Goal: Task Accomplishment & Management: Complete application form

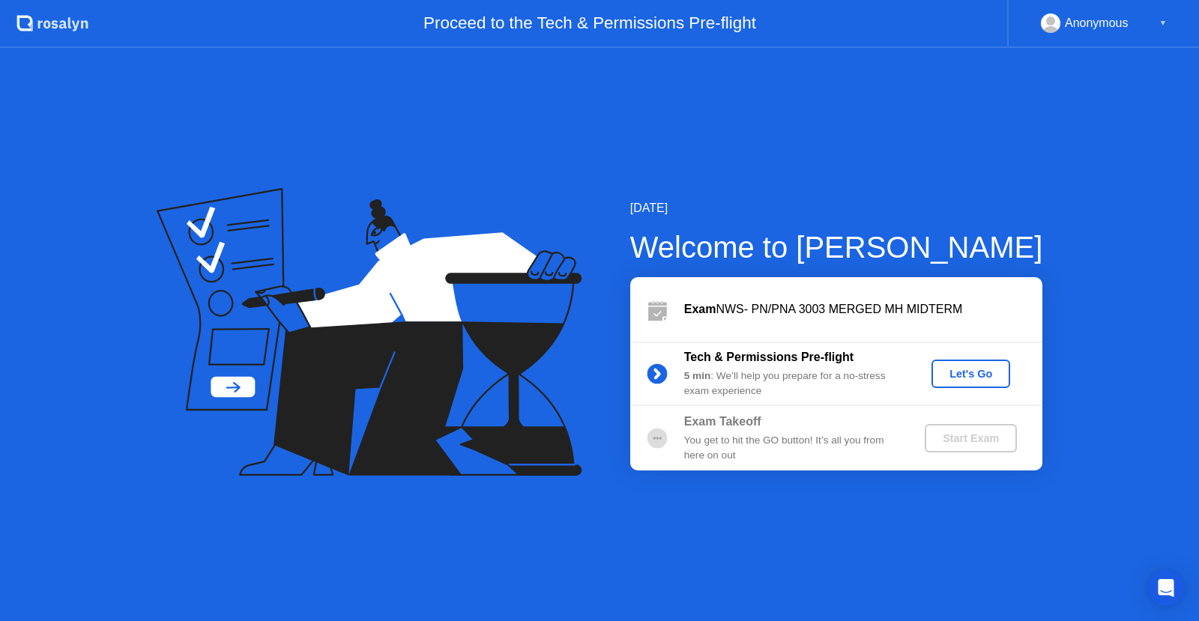
click at [949, 373] on div "Let's Go" at bounding box center [970, 374] width 67 height 12
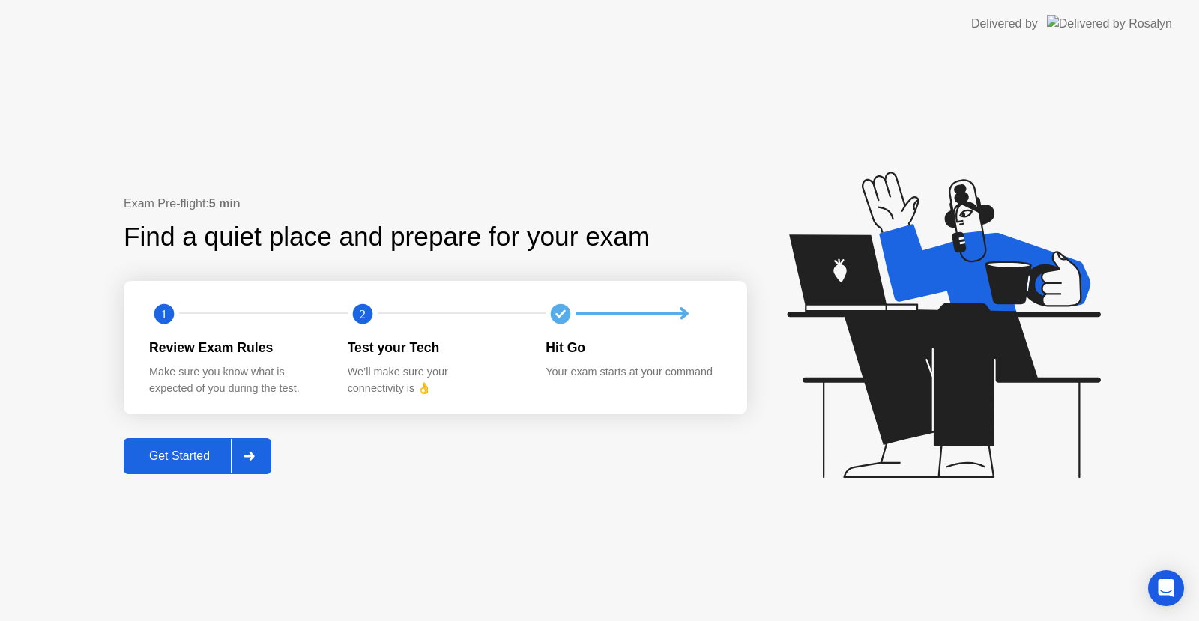
click at [251, 458] on icon at bounding box center [249, 456] width 11 height 9
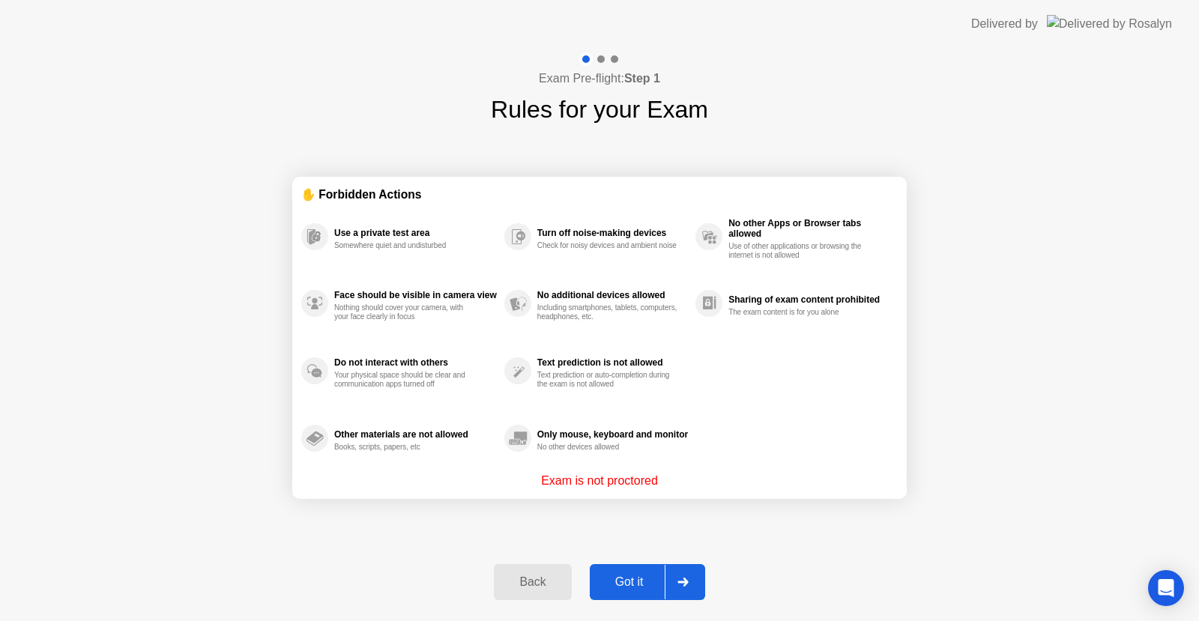
click at [612, 588] on div "Got it" at bounding box center [629, 582] width 70 height 13
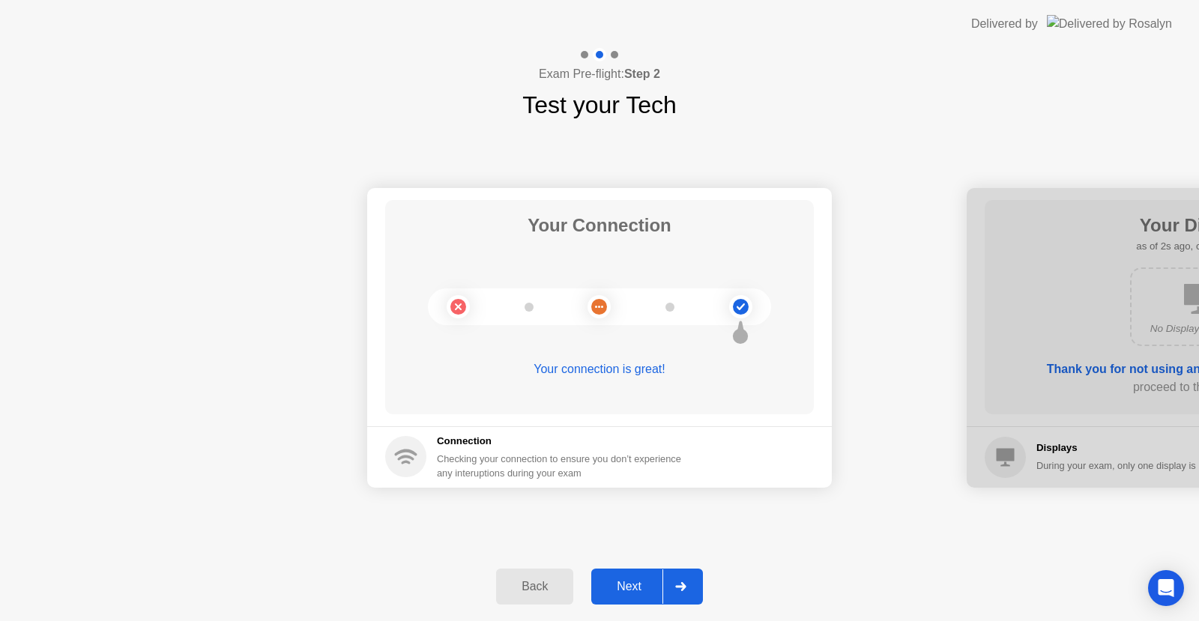
click at [623, 591] on div "Next" at bounding box center [629, 586] width 67 height 13
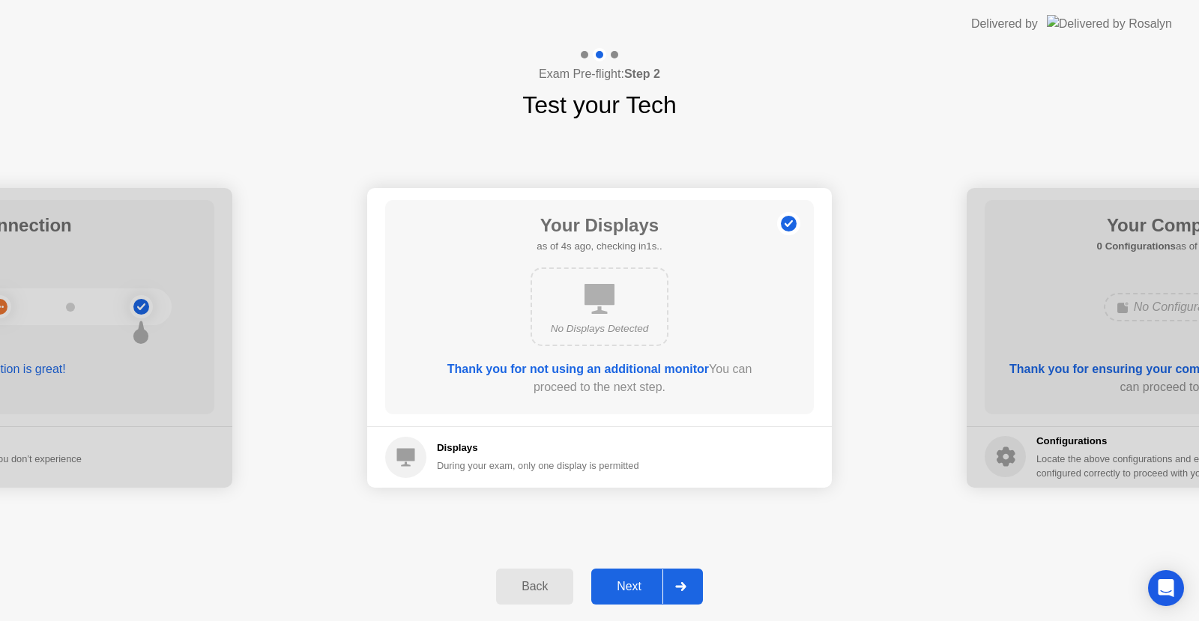
click at [623, 593] on div "Next" at bounding box center [629, 586] width 67 height 13
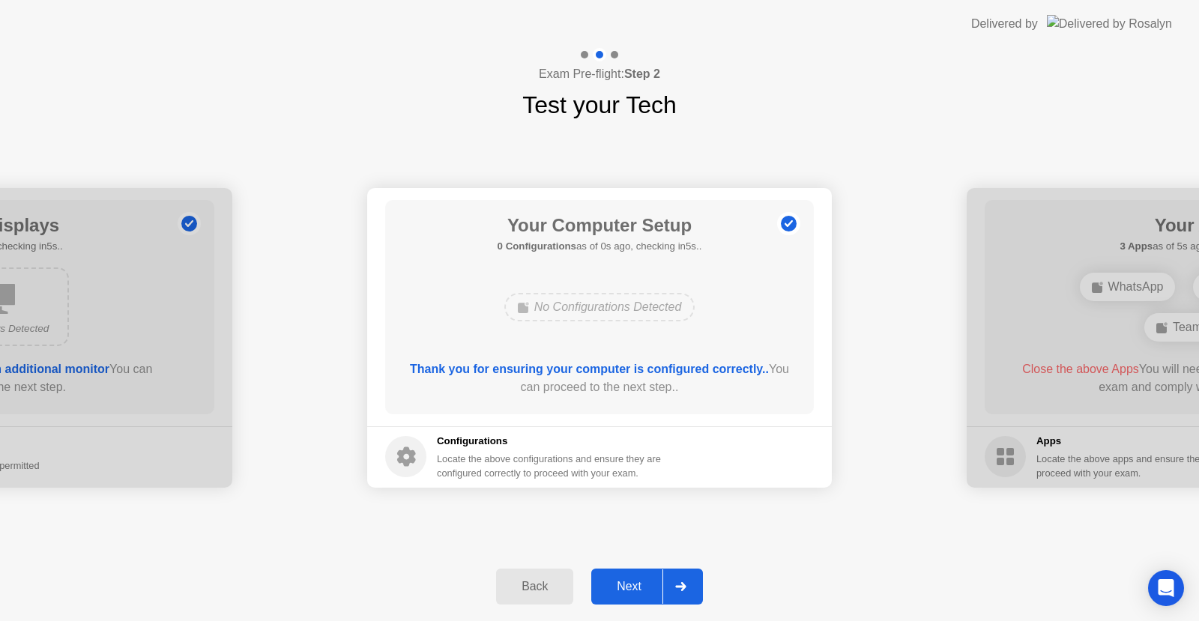
click at [623, 593] on div "Next" at bounding box center [629, 586] width 67 height 13
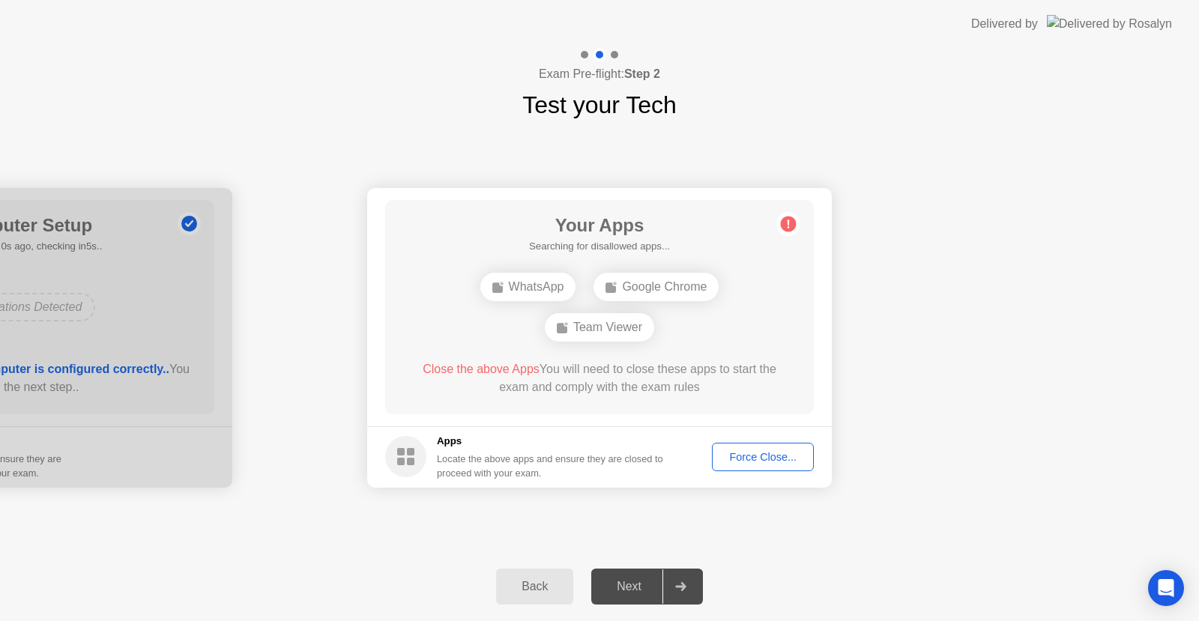
click at [623, 593] on div "Next" at bounding box center [629, 586] width 67 height 13
click at [749, 455] on div "Force Close..." at bounding box center [762, 457] width 91 height 12
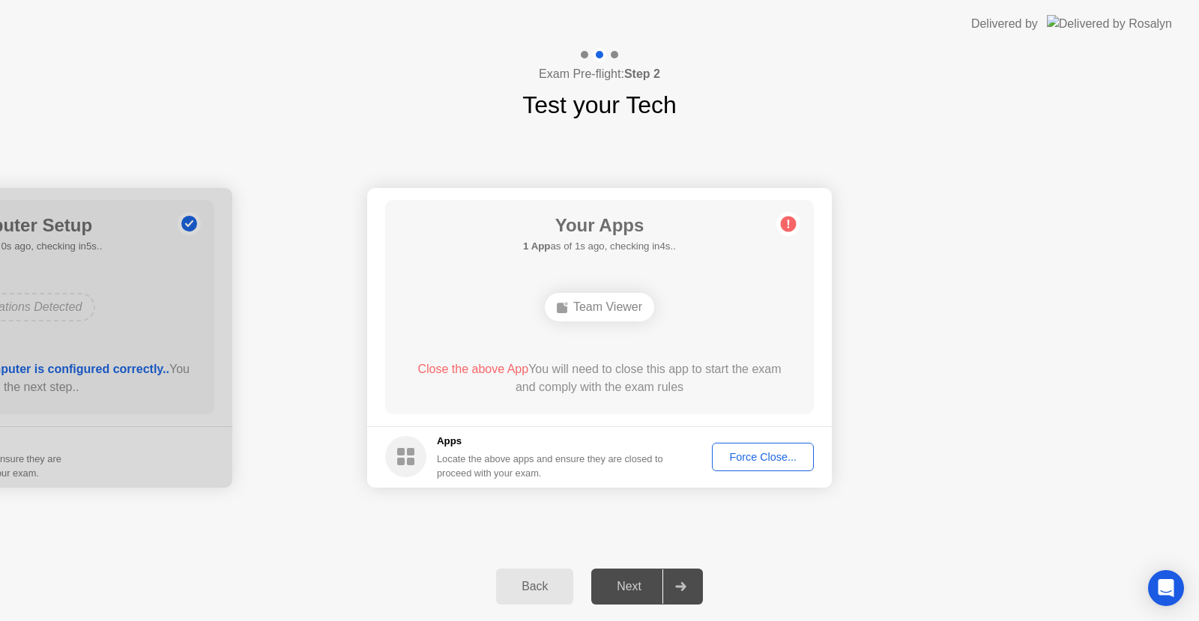
click at [783, 226] on circle at bounding box center [789, 224] width 16 height 16
click at [509, 367] on span "Close the above App" at bounding box center [472, 369] width 111 height 13
click at [778, 462] on div "Force Close..." at bounding box center [762, 457] width 91 height 12
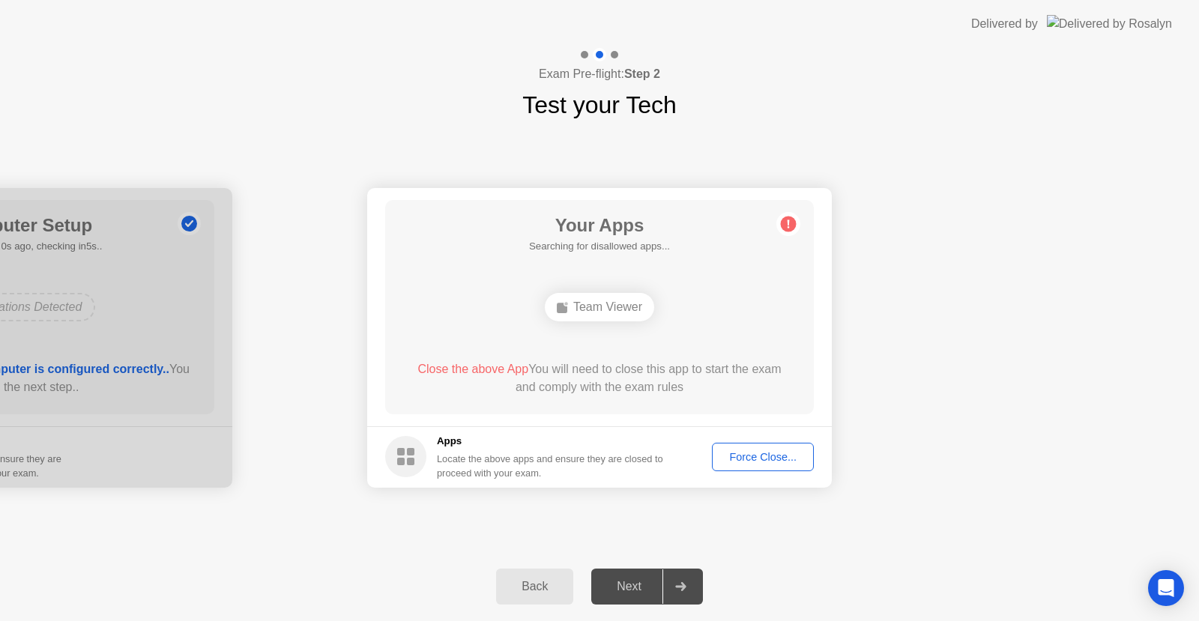
click at [736, 456] on div "Force Close..." at bounding box center [762, 457] width 91 height 12
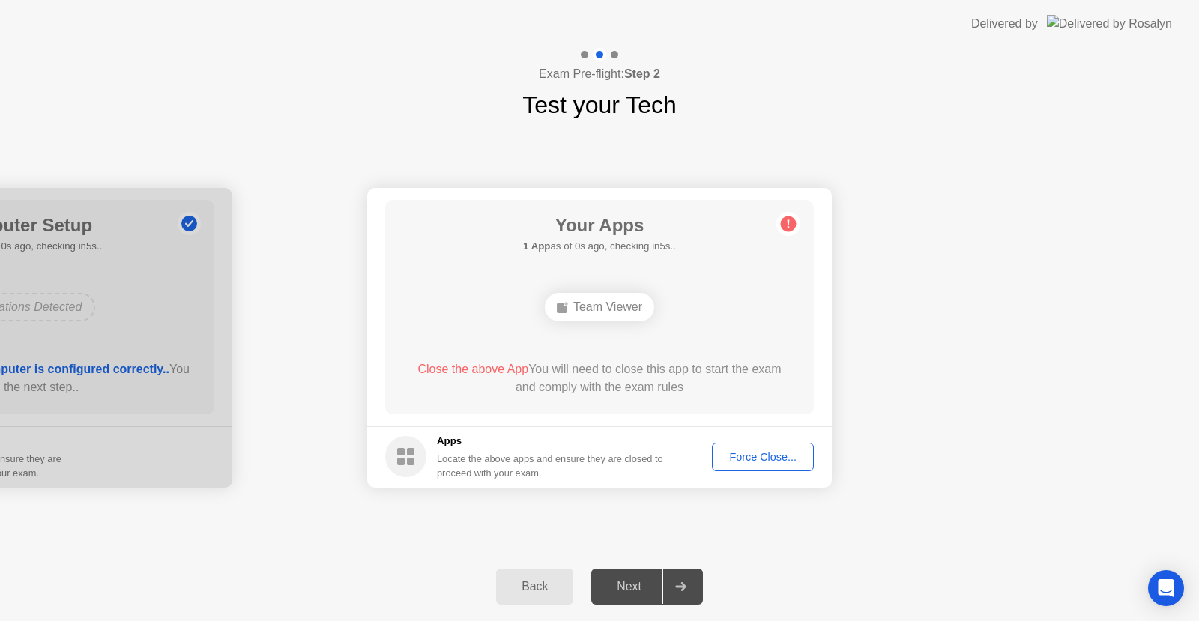
click at [764, 455] on div "Force Close..." at bounding box center [762, 457] width 91 height 12
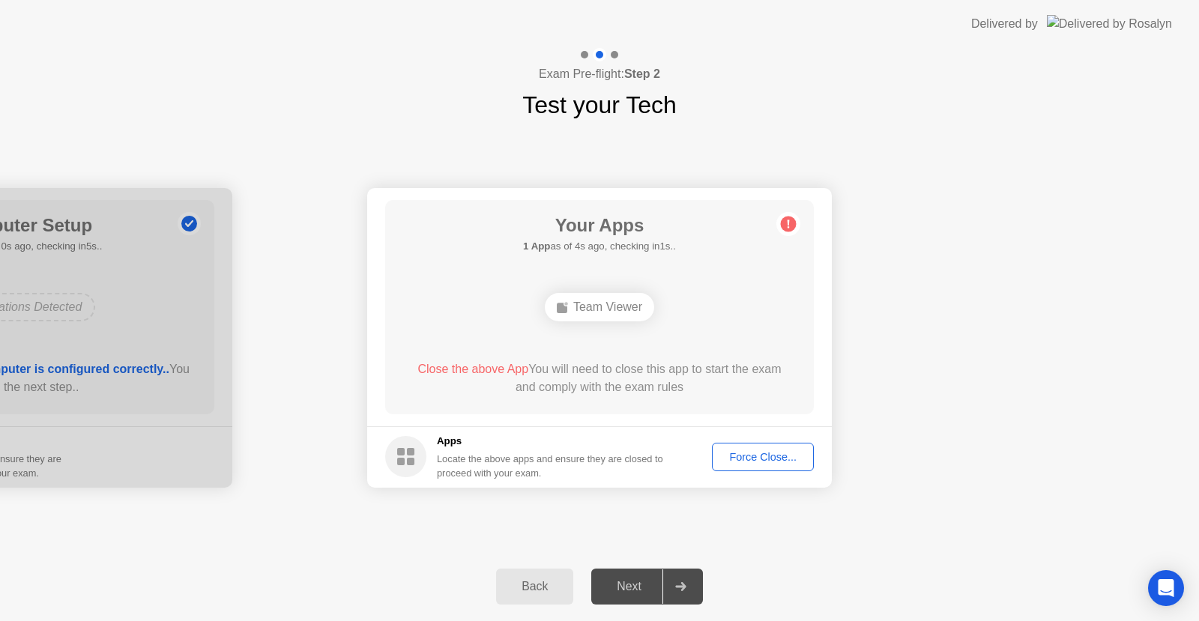
click at [991, 551] on div "Your Connection Your connection is great! Connection Checking your connection t…" at bounding box center [599, 337] width 1199 height 429
click at [768, 445] on button "Force Close..." at bounding box center [763, 457] width 102 height 28
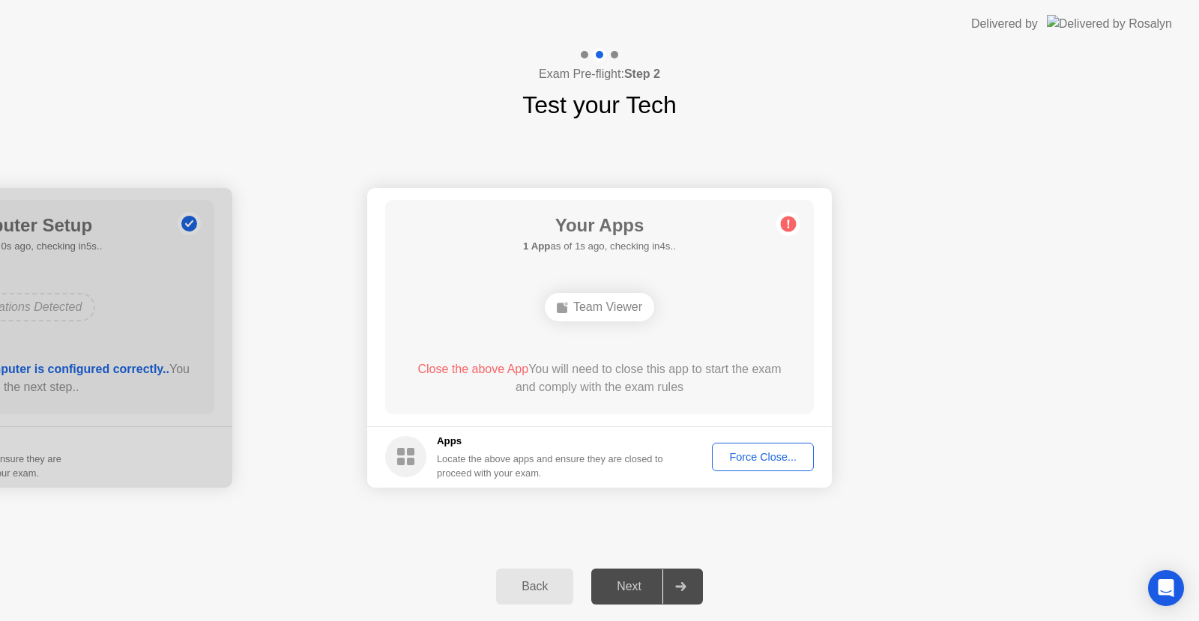
drag, startPoint x: 671, startPoint y: 279, endPoint x: 629, endPoint y: 306, distance: 50.3
click at [629, 306] on div "Your Apps 1 App as of 1s ago, checking in4s.. Team Viewer Close the above App Y…" at bounding box center [599, 307] width 429 height 214
click at [629, 306] on div "Team Viewer" at bounding box center [599, 307] width 109 height 28
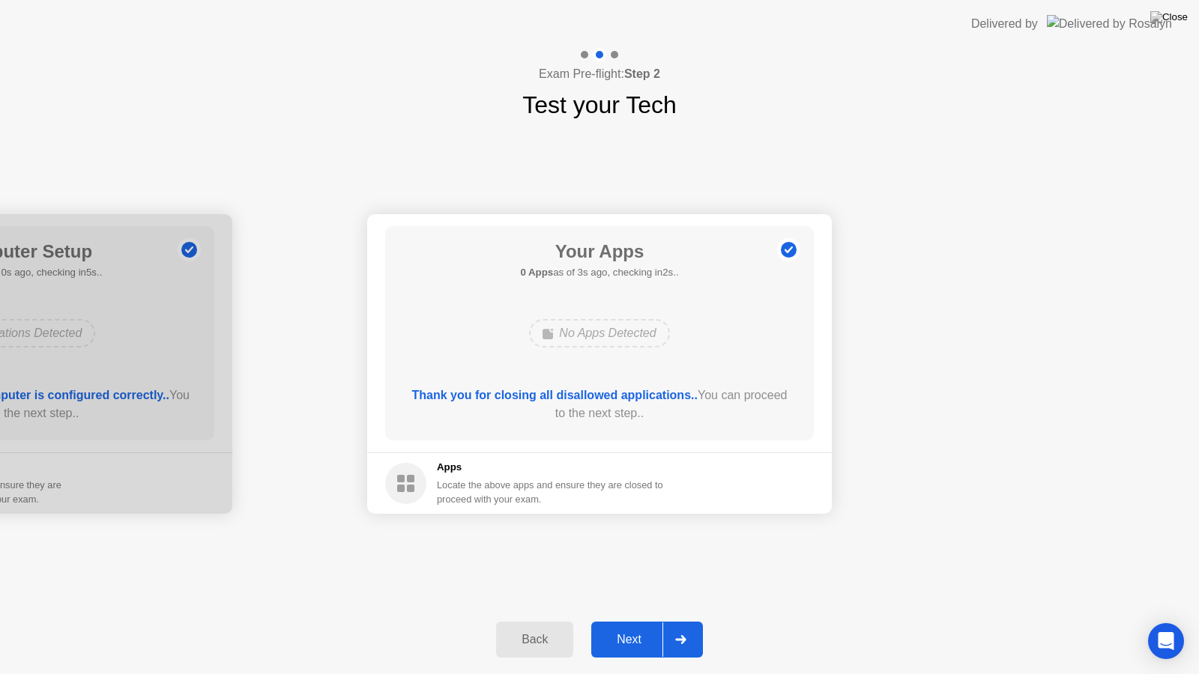
click at [653, 620] on div "Next" at bounding box center [629, 639] width 67 height 13
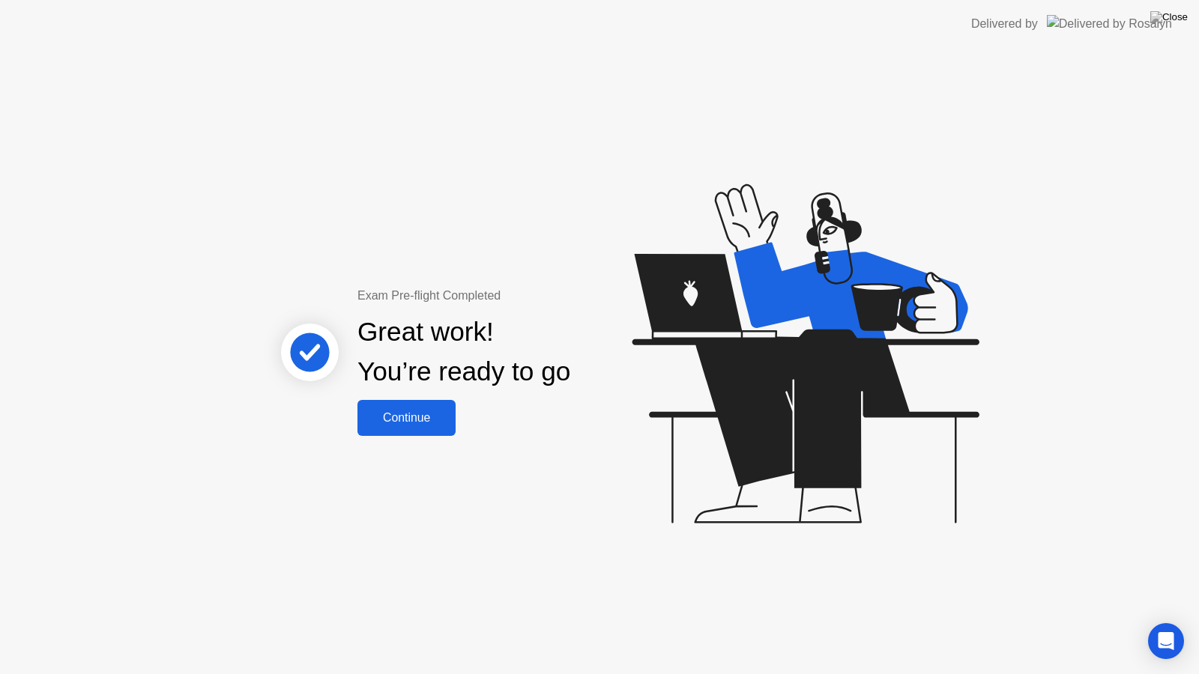
click at [410, 413] on div "Continue" at bounding box center [406, 417] width 89 height 13
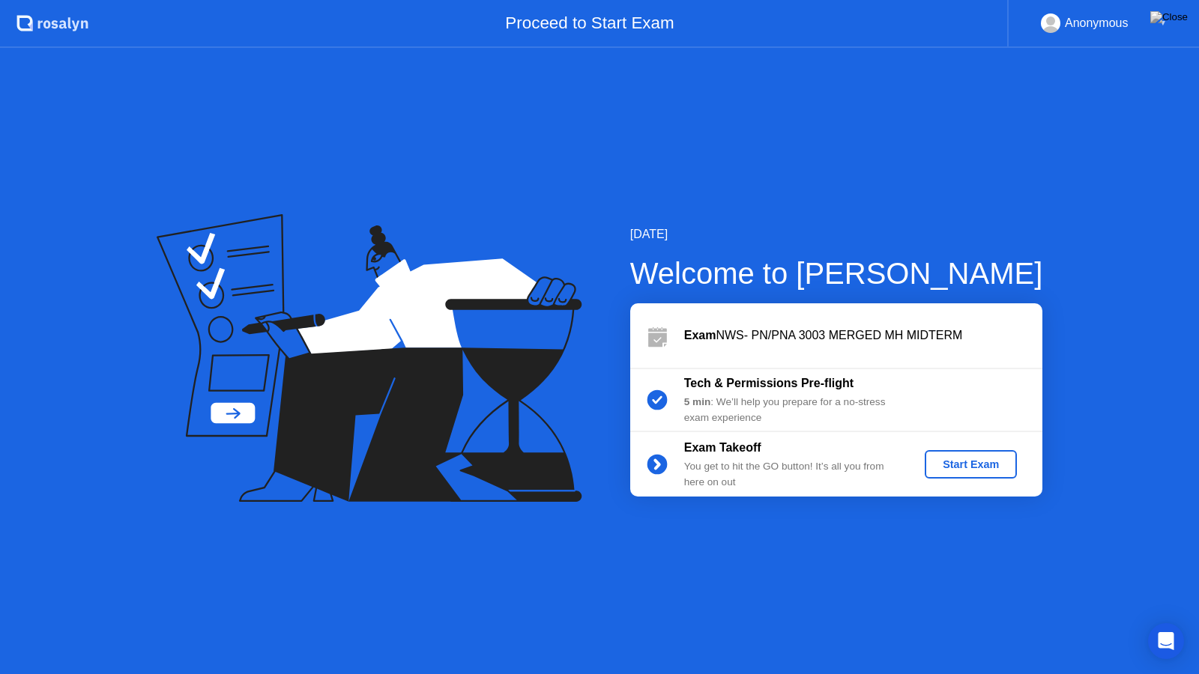
click at [960, 475] on button "Start Exam" at bounding box center [971, 464] width 92 height 28
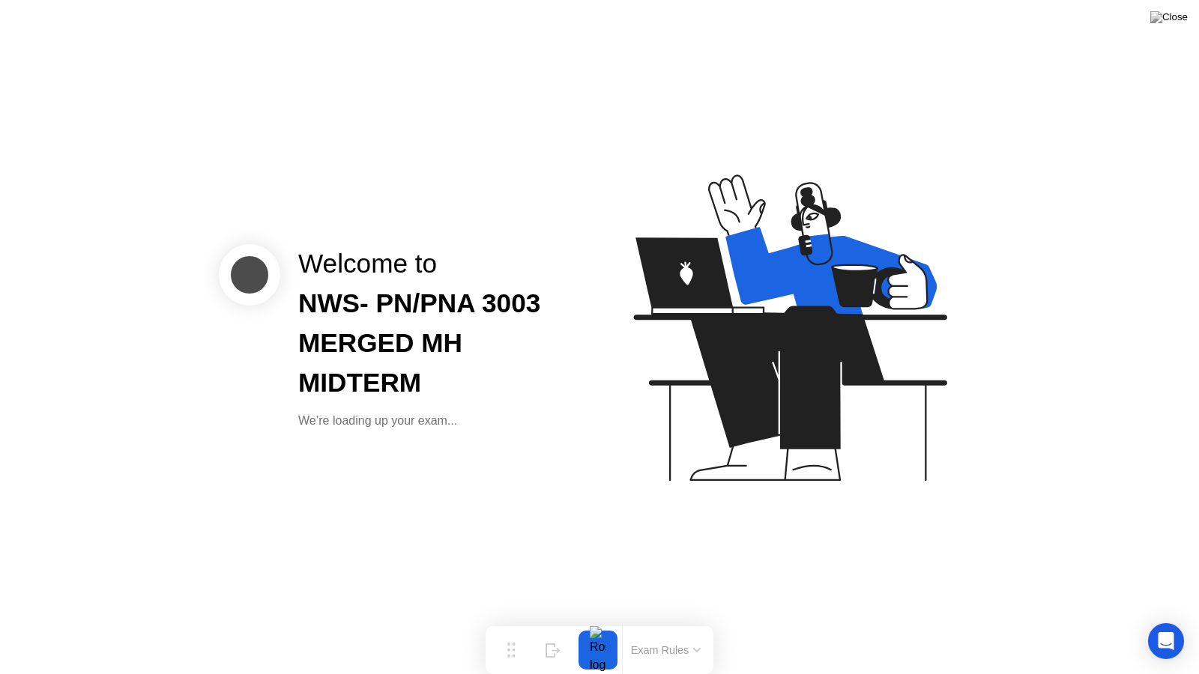
click at [567, 441] on div "Welcome to NWS- PN/PNA 3003 MERGED MH MIDTERM We’re loading up your exam..." at bounding box center [599, 337] width 1199 height 674
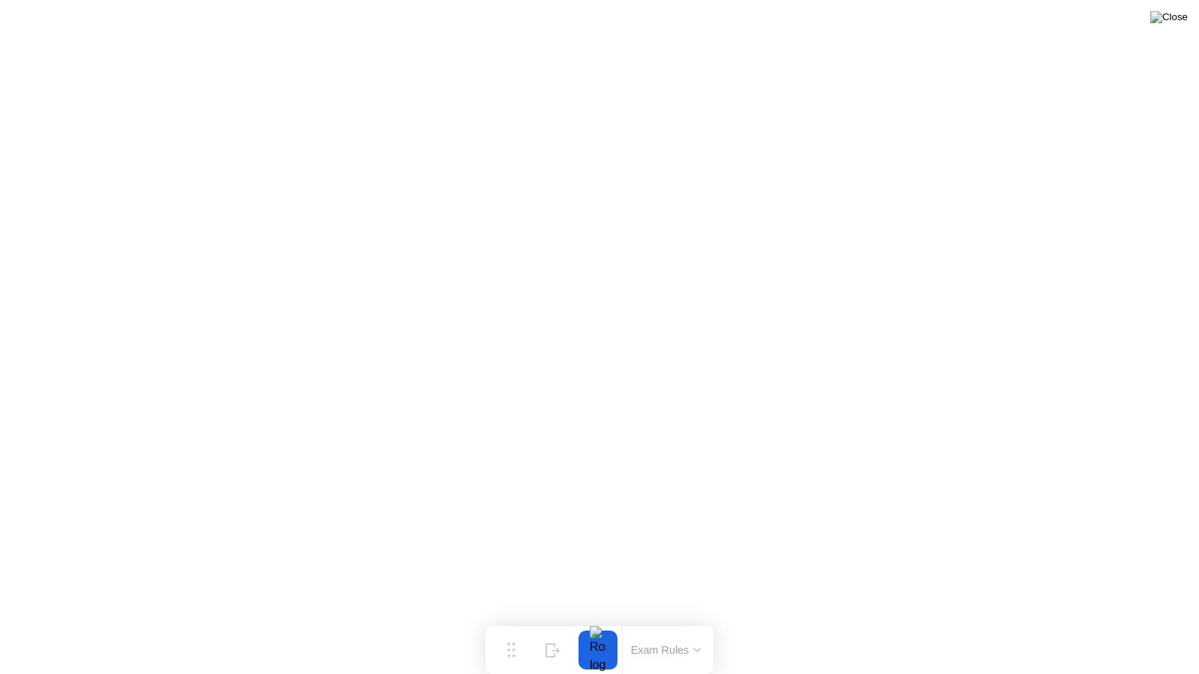
click at [1175, 23] on img at bounding box center [1168, 17] width 37 height 12
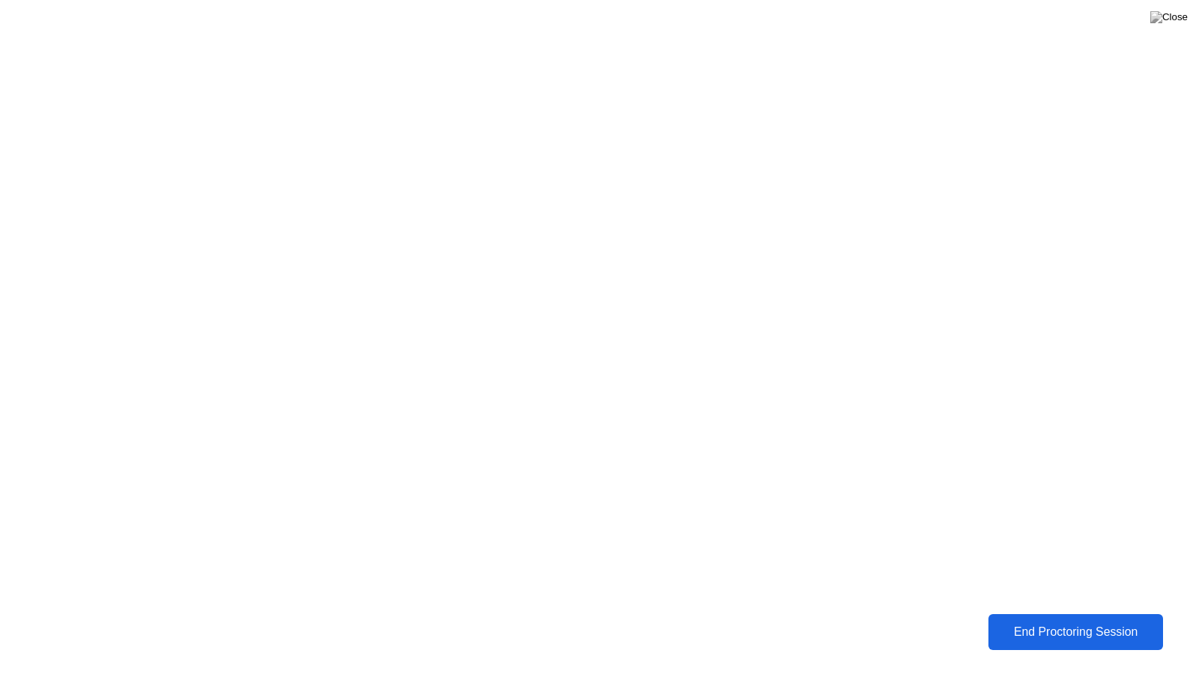
click at [1084, 620] on div "End Proctoring Session" at bounding box center [1076, 632] width 166 height 13
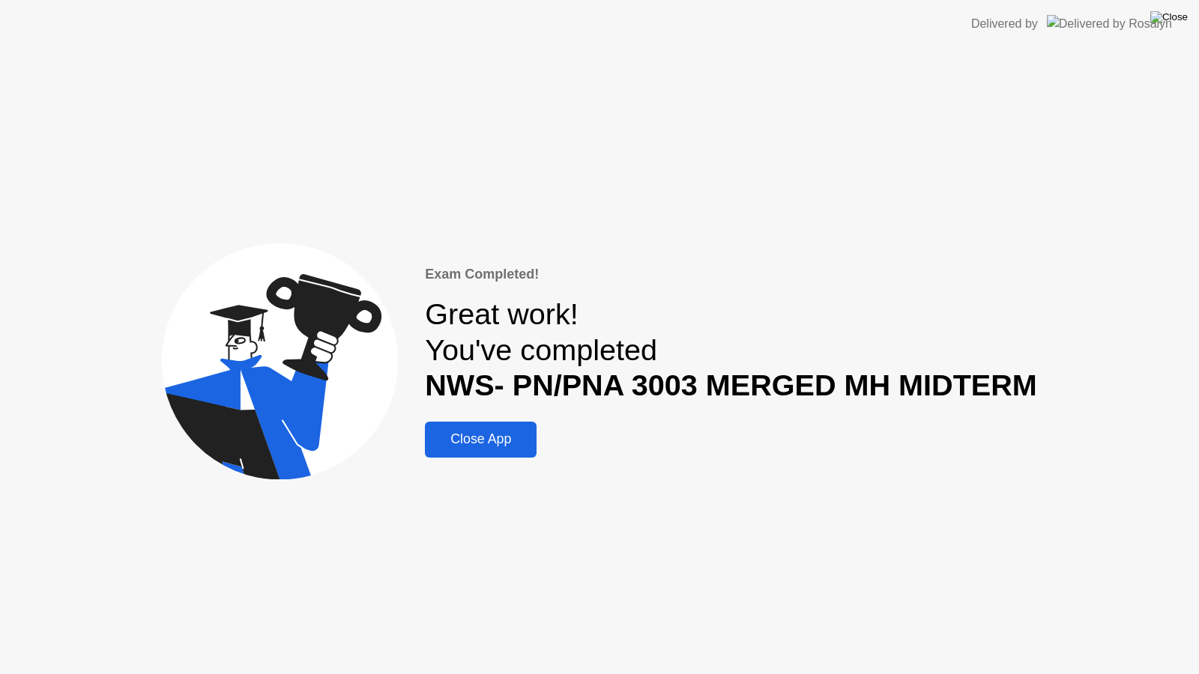
drag, startPoint x: 1175, startPoint y: 0, endPoint x: 1184, endPoint y: 22, distance: 23.5
click at [1184, 22] on app-root "Delivered by Exam Completed! Great work! You've completed NWS- PN/PNA 3003 MERG…" at bounding box center [599, 337] width 1199 height 674
click at [1184, 22] on img at bounding box center [1168, 17] width 37 height 12
